Goal: Transaction & Acquisition: Purchase product/service

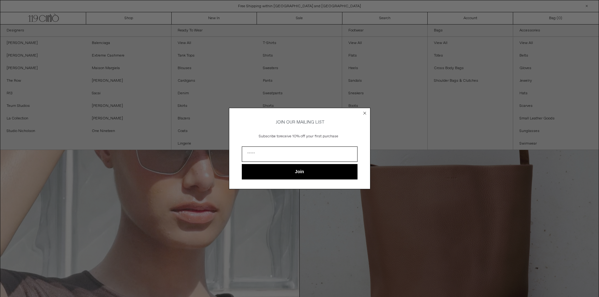
click at [367, 112] on circle "Close dialog" at bounding box center [364, 113] width 6 height 6
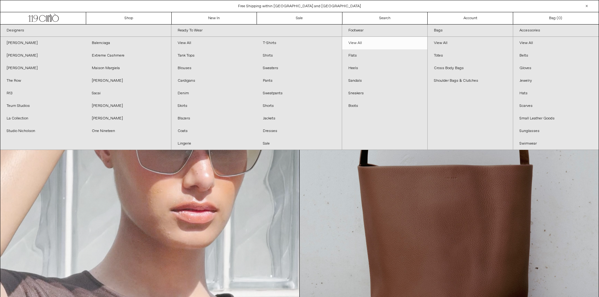
click at [353, 40] on link "View All" at bounding box center [384, 43] width 85 height 13
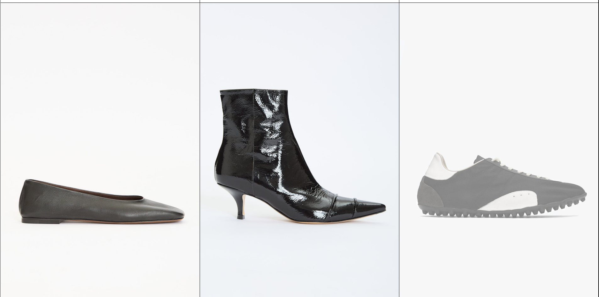
scroll to position [2316, 0]
